Goal: Information Seeking & Learning: Find specific fact

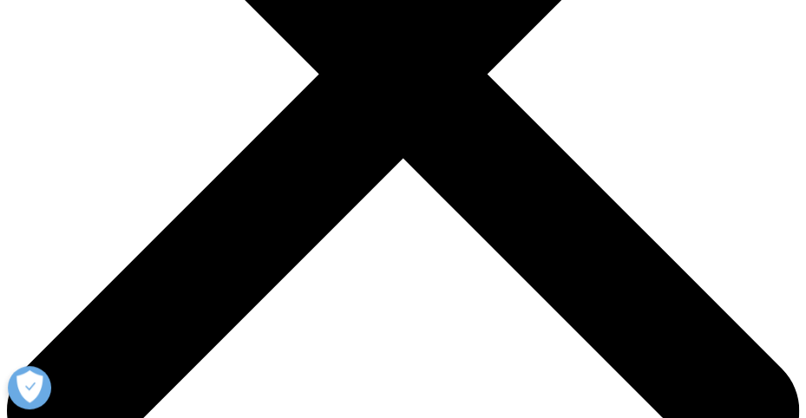
drag, startPoint x: 233, startPoint y: 191, endPoint x: 608, endPoint y: 191, distance: 374.8
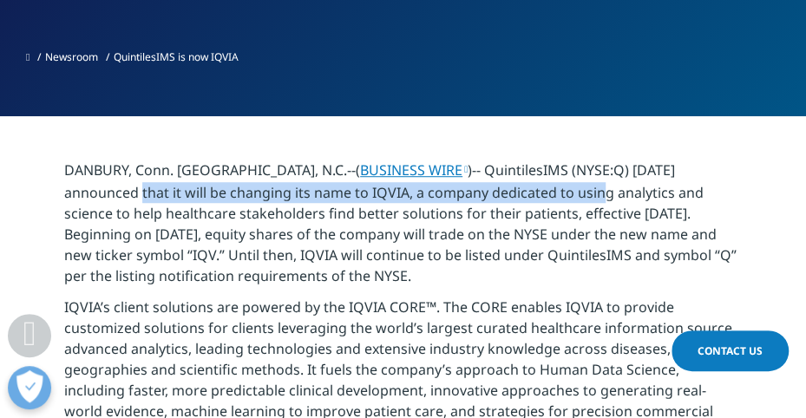
click at [608, 191] on p "DANBURY, Conn. & RESEARCH TRIANGLE PARK, N.C.--( BUSINESS WIRE )-- QuintilesIMS…" at bounding box center [403, 228] width 678 height 137
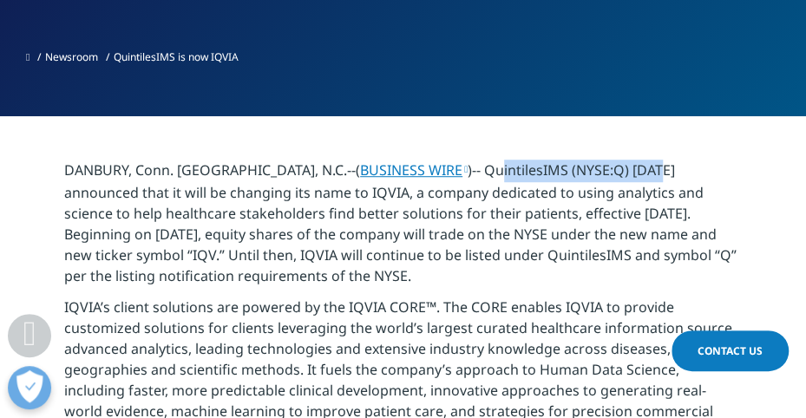
drag, startPoint x: 560, startPoint y: 170, endPoint x: 721, endPoint y: 170, distance: 160.5
click at [721, 170] on p "DANBURY, Conn. & RESEARCH TRIANGLE PARK, N.C.--( BUSINESS WIRE )-- QuintilesIMS…" at bounding box center [403, 228] width 678 height 137
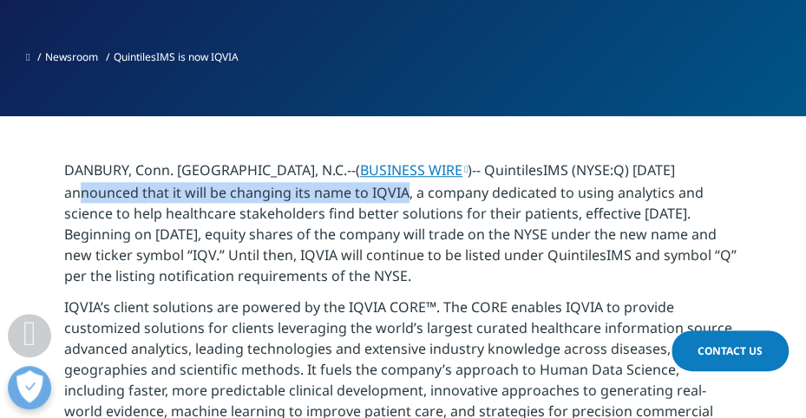
drag, startPoint x: 91, startPoint y: 193, endPoint x: 410, endPoint y: 191, distance: 319.3
click at [410, 191] on p "DANBURY, Conn. & RESEARCH TRIANGLE PARK, N.C.--( BUSINESS WIRE )-- QuintilesIMS…" at bounding box center [403, 228] width 678 height 137
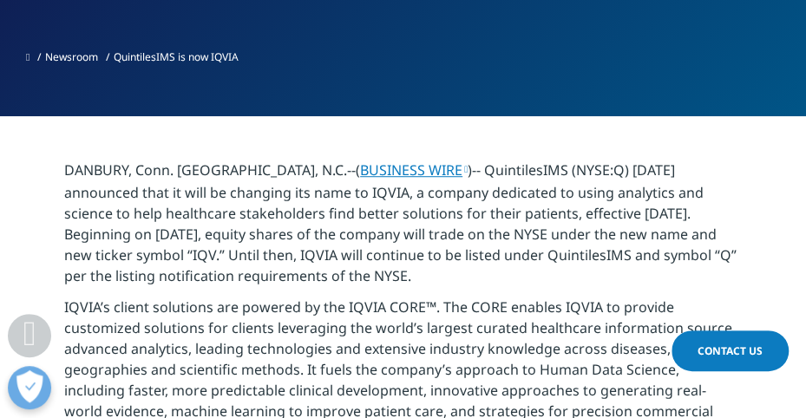
drag, startPoint x: 338, startPoint y: 190, endPoint x: 307, endPoint y: 190, distance: 31.2
click at [337, 190] on p "DANBURY, Conn. & RESEARCH TRIANGLE PARK, N.C.--( BUSINESS WIRE )-- QuintilesIMS…" at bounding box center [403, 228] width 678 height 137
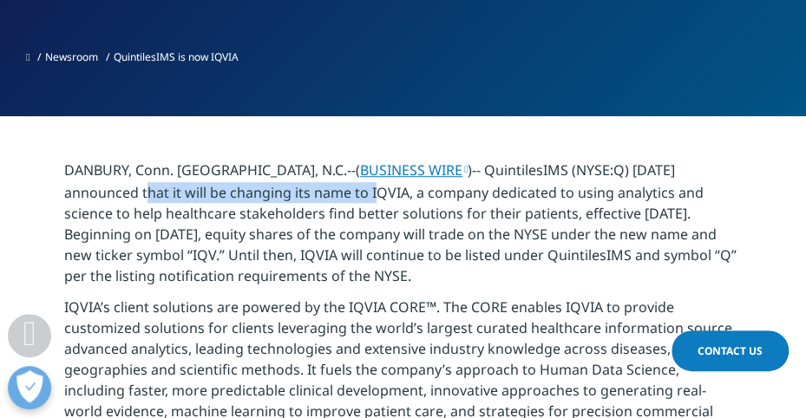
drag, startPoint x: 154, startPoint y: 190, endPoint x: 383, endPoint y: 190, distance: 229.9
click at [383, 190] on p "DANBURY, Conn. & RESEARCH TRIANGLE PARK, N.C.--( BUSINESS WIRE )-- QuintilesIMS…" at bounding box center [403, 228] width 678 height 137
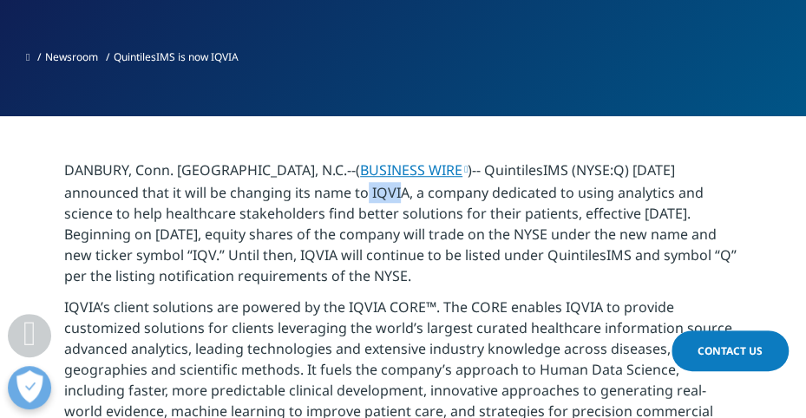
click at [383, 190] on p "DANBURY, Conn. & RESEARCH TRIANGLE PARK, N.C.--( BUSINESS WIRE )-- QuintilesIMS…" at bounding box center [403, 228] width 678 height 137
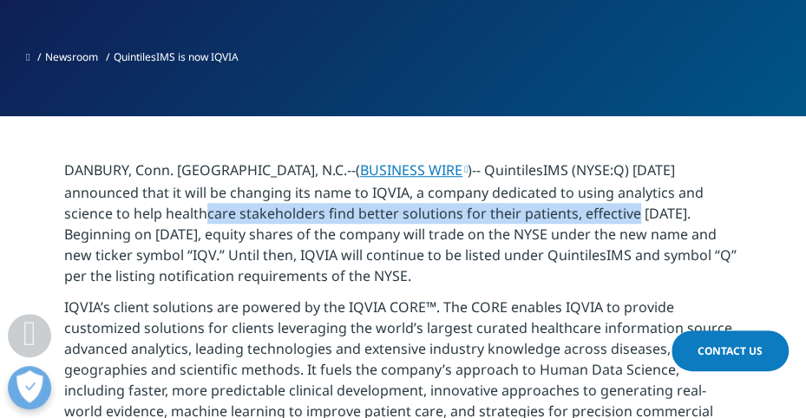
drag, startPoint x: 213, startPoint y: 214, endPoint x: 641, endPoint y: 215, distance: 427.7
click at [641, 215] on p "DANBURY, Conn. & RESEARCH TRIANGLE PARK, N.C.--( BUSINESS WIRE )-- QuintilesIMS…" at bounding box center [403, 228] width 678 height 137
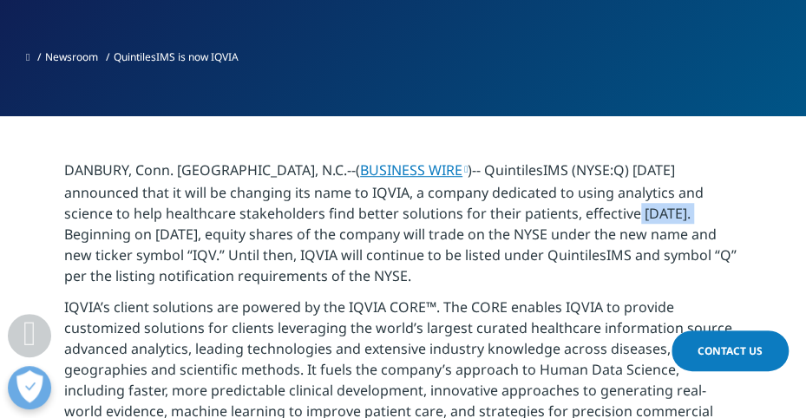
click at [641, 215] on p "DANBURY, Conn. & RESEARCH TRIANGLE PARK, N.C.--( BUSINESS WIRE )-- QuintilesIMS…" at bounding box center [403, 228] width 678 height 137
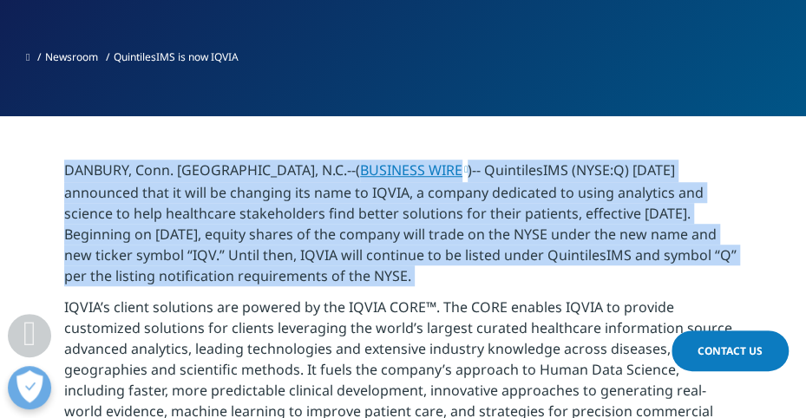
click at [641, 215] on p "DANBURY, Conn. & RESEARCH TRIANGLE PARK, N.C.--( BUSINESS WIRE )-- QuintilesIMS…" at bounding box center [403, 228] width 678 height 137
click at [609, 215] on p "DANBURY, Conn. & RESEARCH TRIANGLE PARK, N.C.--( BUSINESS WIRE )-- QuintilesIMS…" at bounding box center [403, 228] width 678 height 137
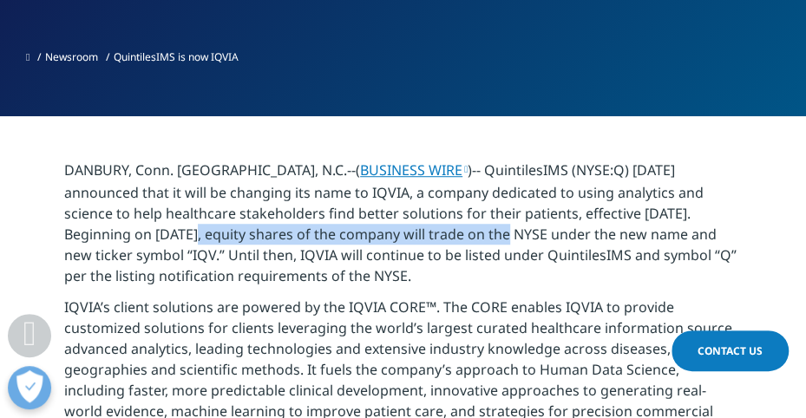
drag, startPoint x: 172, startPoint y: 229, endPoint x: 506, endPoint y: 229, distance: 334.0
click at [506, 229] on p "DANBURY, Conn. & RESEARCH TRIANGLE PARK, N.C.--( BUSINESS WIRE )-- QuintilesIMS…" at bounding box center [403, 228] width 678 height 137
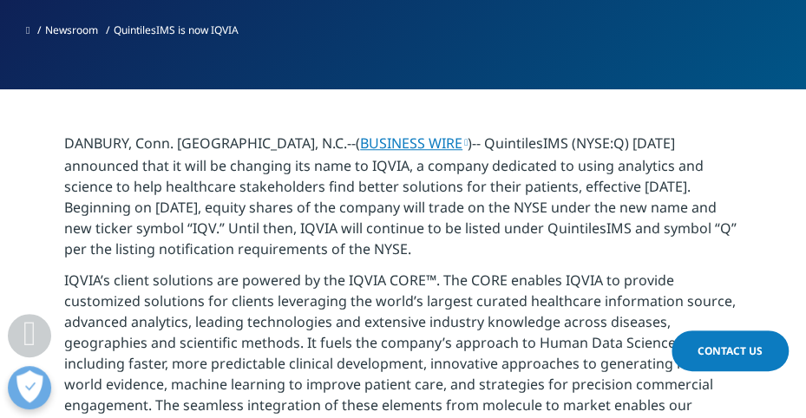
scroll to position [347, 0]
